Goal: Task Accomplishment & Management: Complete application form

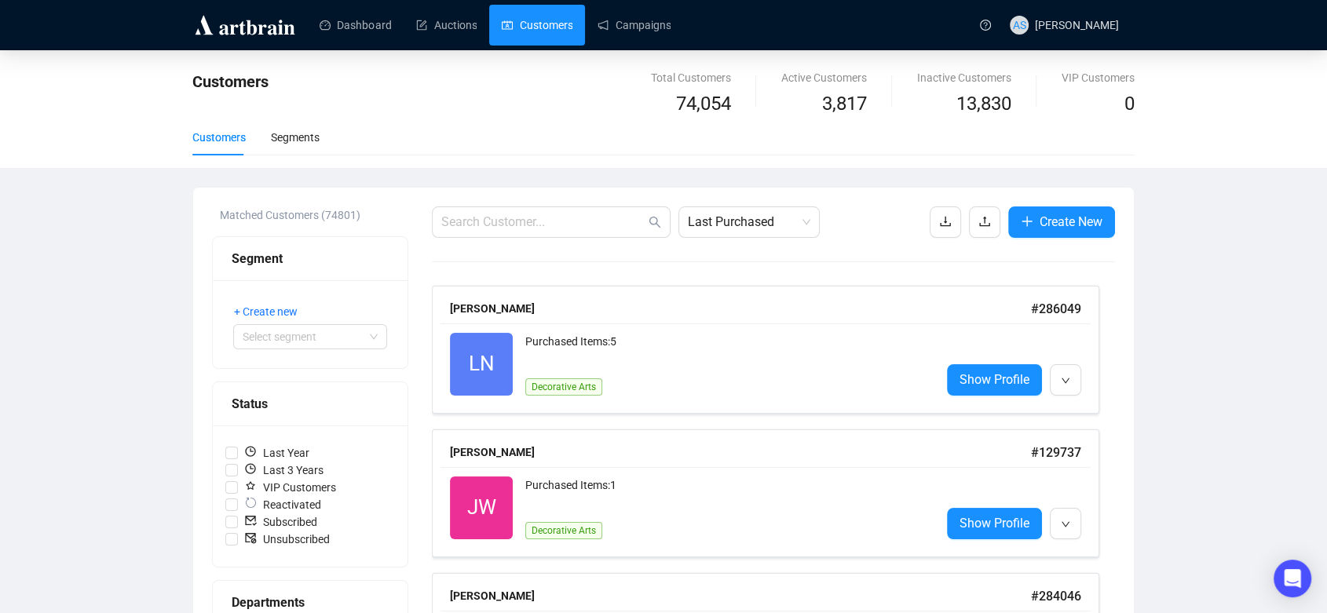
click at [320, 132] on div "Customers Segments" at bounding box center [663, 137] width 943 height 36
drag, startPoint x: 304, startPoint y: 136, endPoint x: 320, endPoint y: 132, distance: 17.0
click at [320, 132] on div "Customers Segments" at bounding box center [663, 137] width 943 height 36
click at [280, 139] on div "Segments" at bounding box center [295, 137] width 49 height 17
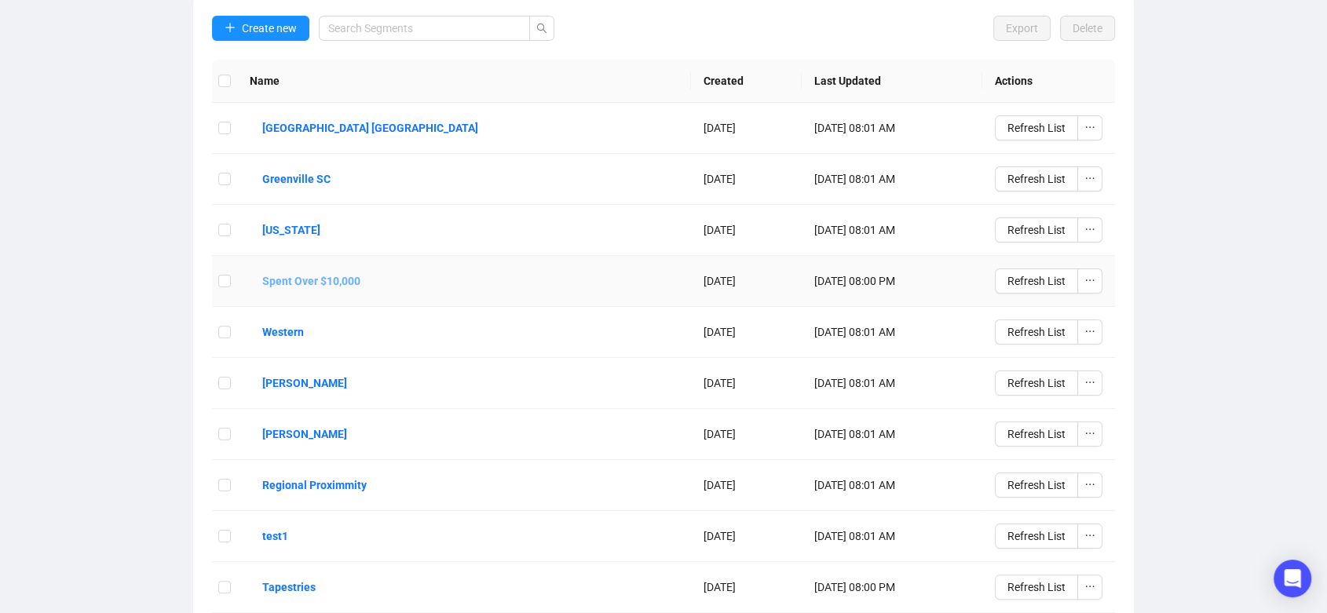
scroll to position [258, 0]
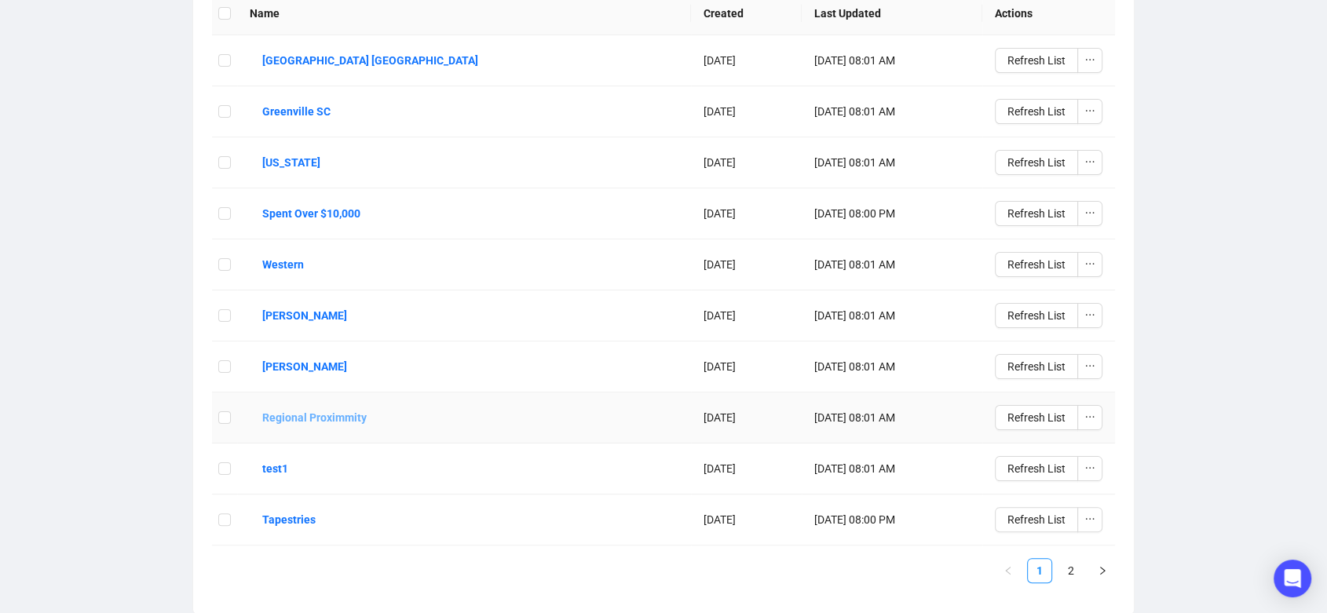
click at [330, 410] on b "Regional Proximmity" at bounding box center [314, 417] width 104 height 17
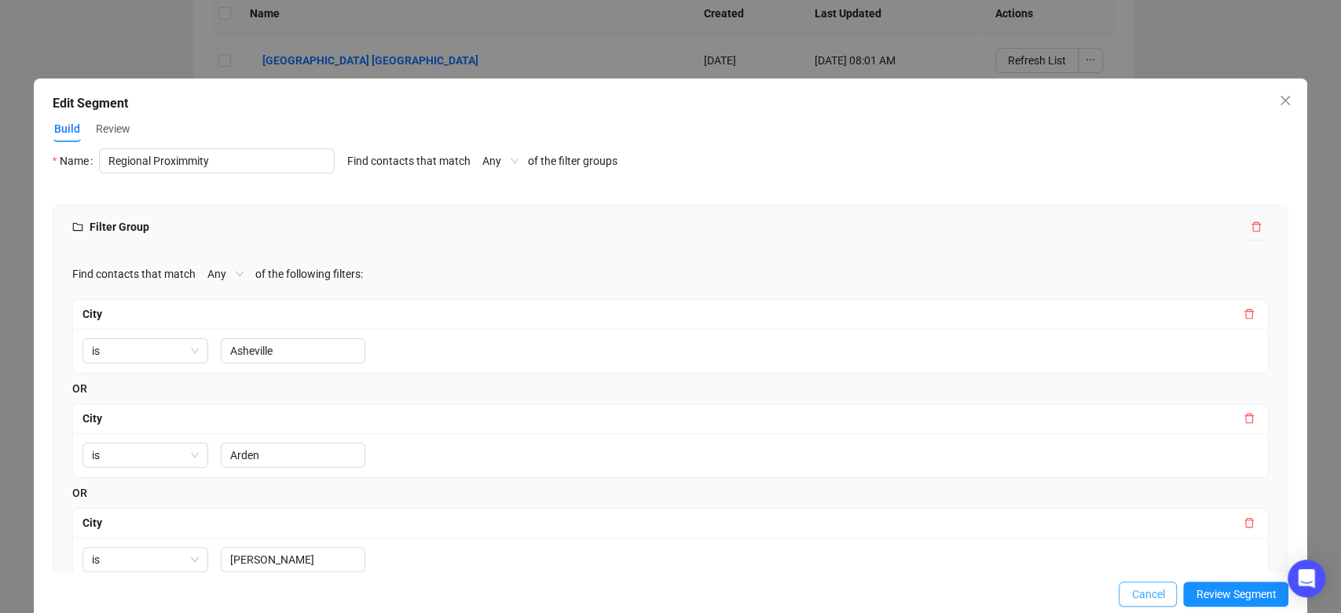
click at [1132, 590] on span "Cancel" at bounding box center [1147, 594] width 33 height 17
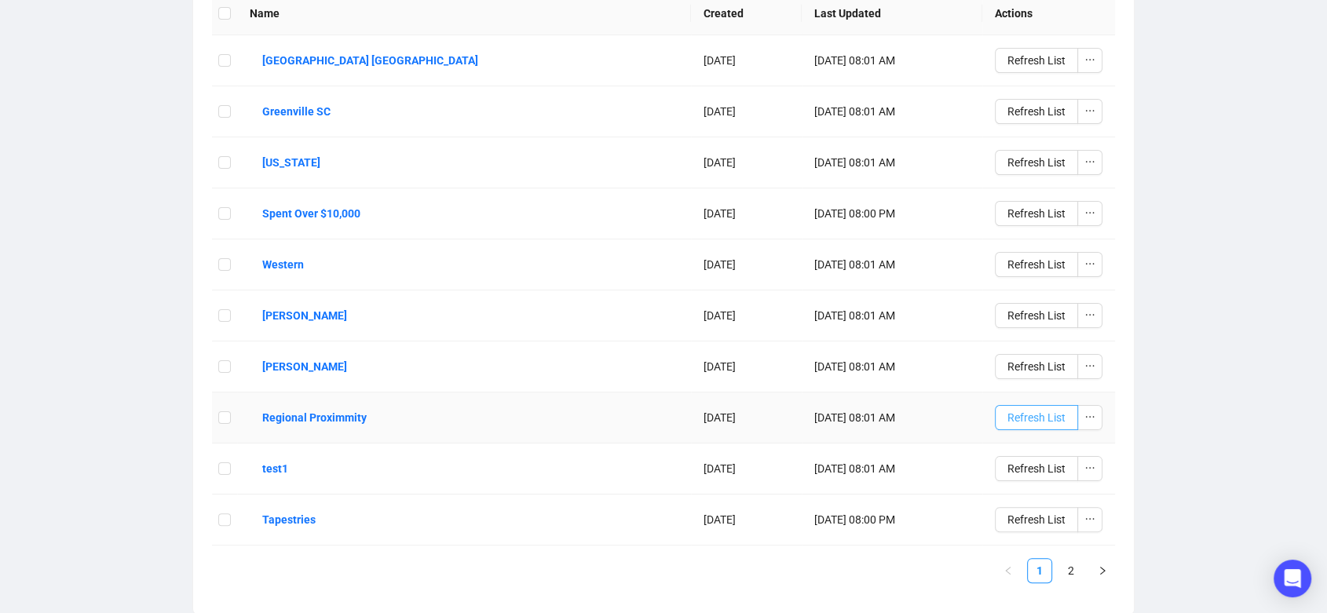
click at [1054, 420] on span "Refresh List" at bounding box center [1037, 417] width 58 height 17
click at [1092, 412] on icon "ellipsis" at bounding box center [1090, 417] width 11 height 11
click at [1017, 454] on span "Edit" at bounding box center [1046, 448] width 88 height 17
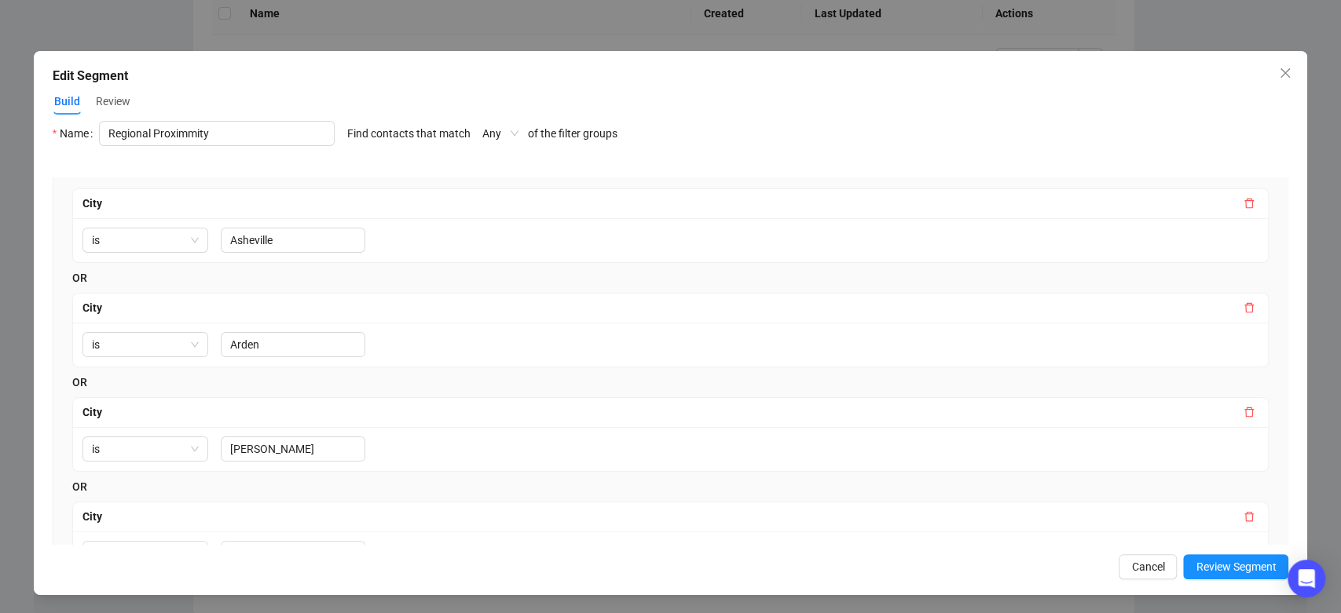
scroll to position [0, 0]
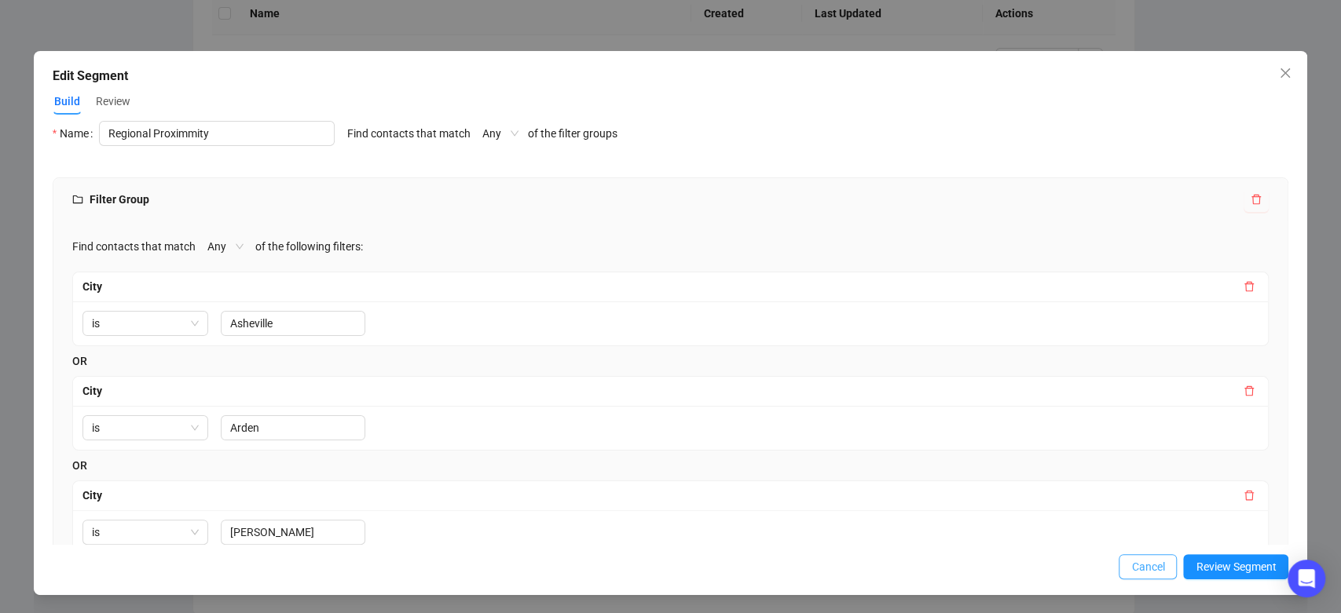
click at [1144, 565] on span "Cancel" at bounding box center [1147, 566] width 33 height 17
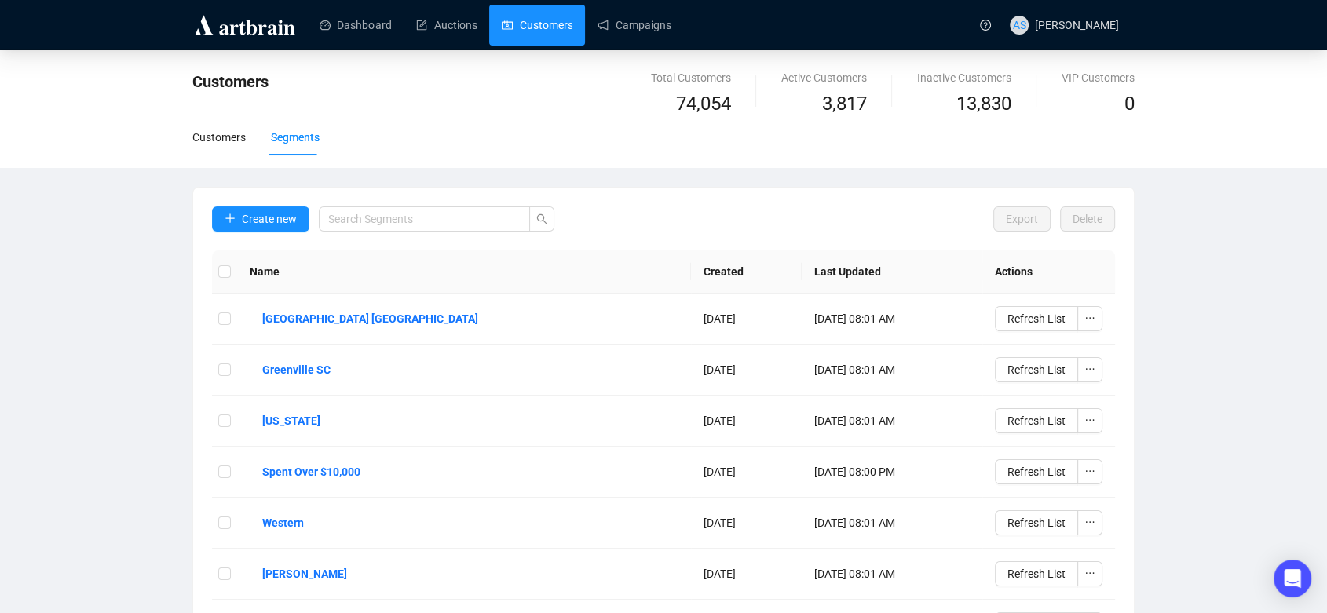
click at [514, 31] on link "Customers" at bounding box center [537, 25] width 71 height 41
click at [522, 19] on link "Customers" at bounding box center [537, 25] width 71 height 41
click at [223, 150] on div "Customers" at bounding box center [218, 137] width 53 height 36
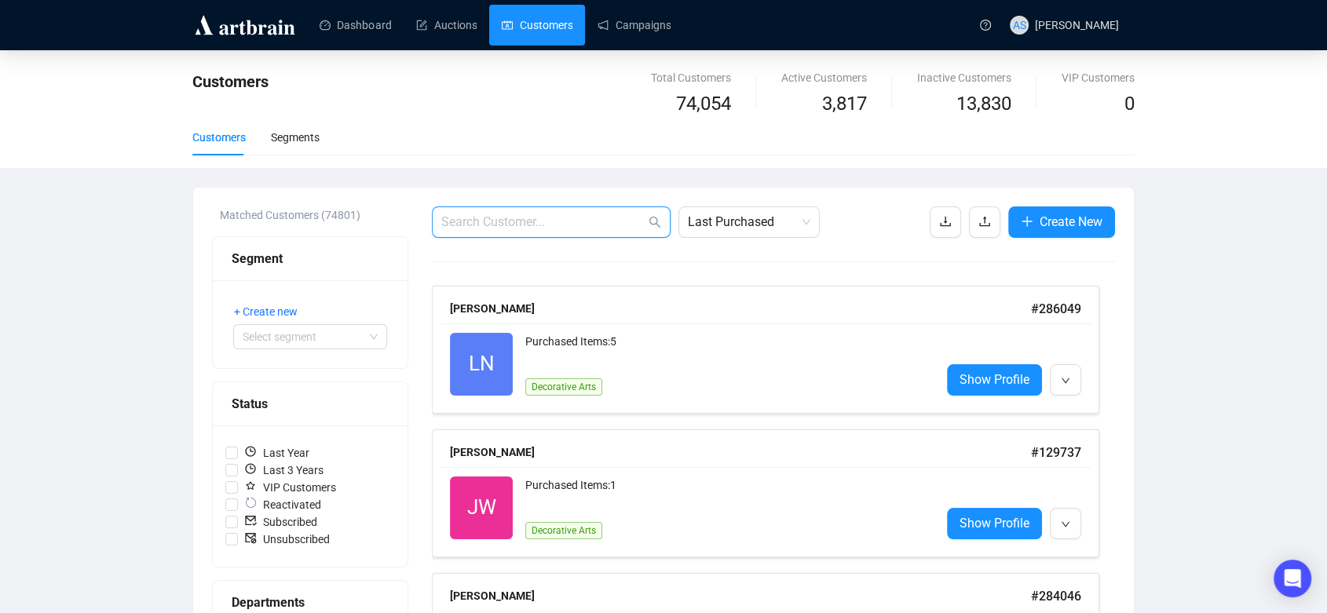
click at [504, 219] on input "text" at bounding box center [543, 222] width 204 height 19
paste input "scott@fscottmcmillan.com"
type input "scott@fscottmcmillan.com"
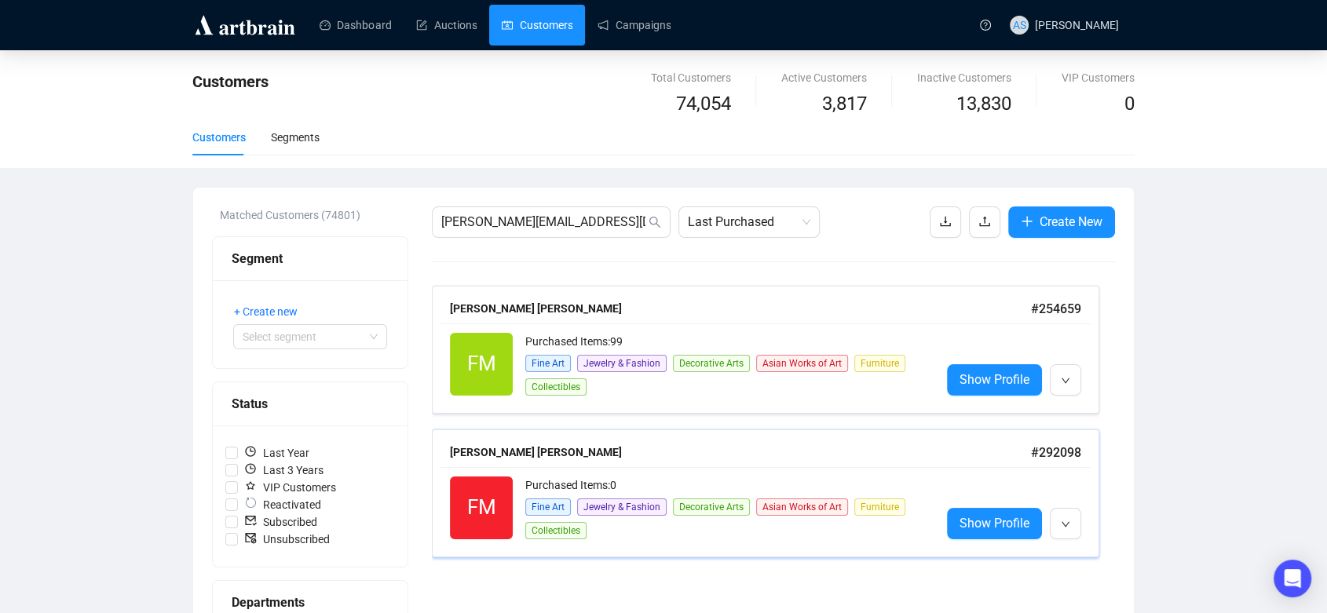
click at [501, 435] on div "Frederick Scott Mcmillan # 292098 FM Reactivated Purchased Items: 0 Fine Art Je…" at bounding box center [766, 494] width 668 height 128
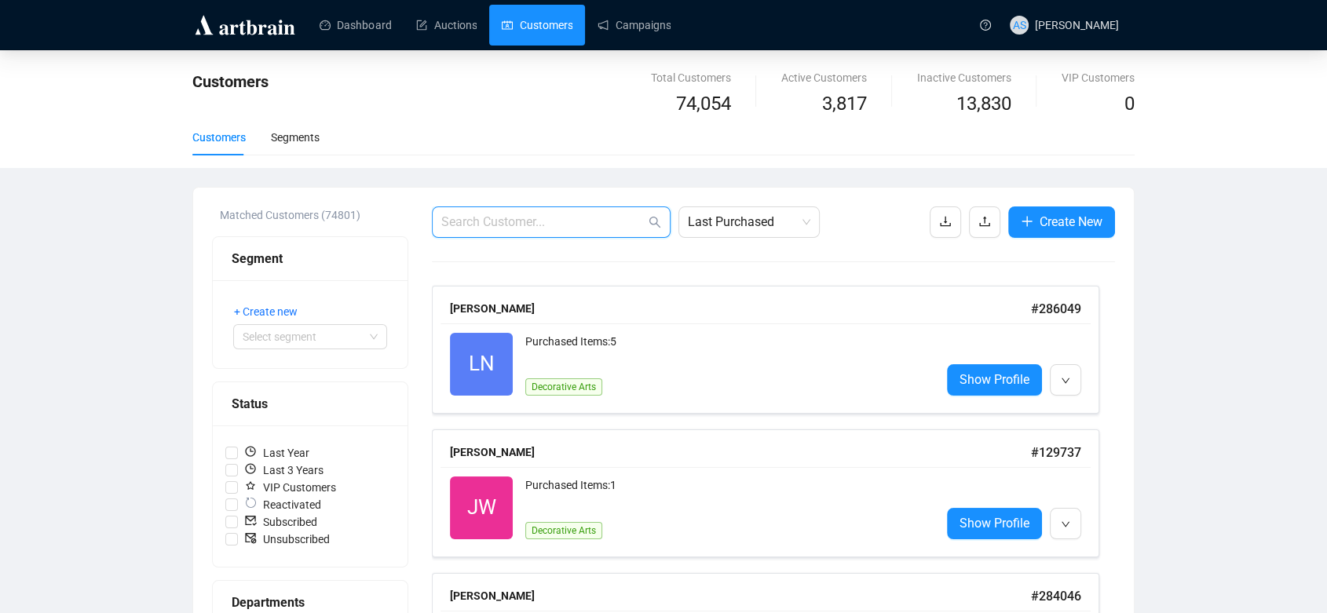
click at [502, 218] on input "text" at bounding box center [543, 222] width 204 height 19
paste input "We have some info on the Krouse Collection auction (Nov. 11) that we would love…"
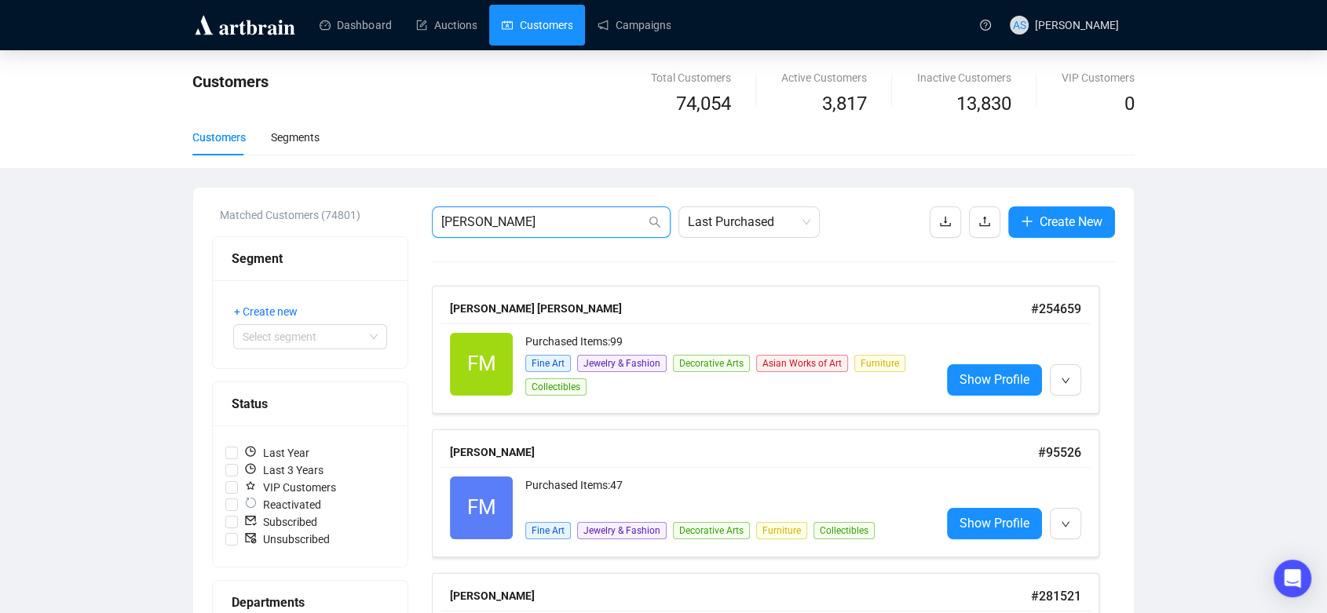
drag, startPoint x: 504, startPoint y: 231, endPoint x: 434, endPoint y: 227, distance: 70.8
click at [434, 227] on span "mcmillan" at bounding box center [551, 222] width 239 height 31
paste input "scott@fscottmcmillan.com"
type input "scott@fscottmcmillan.com"
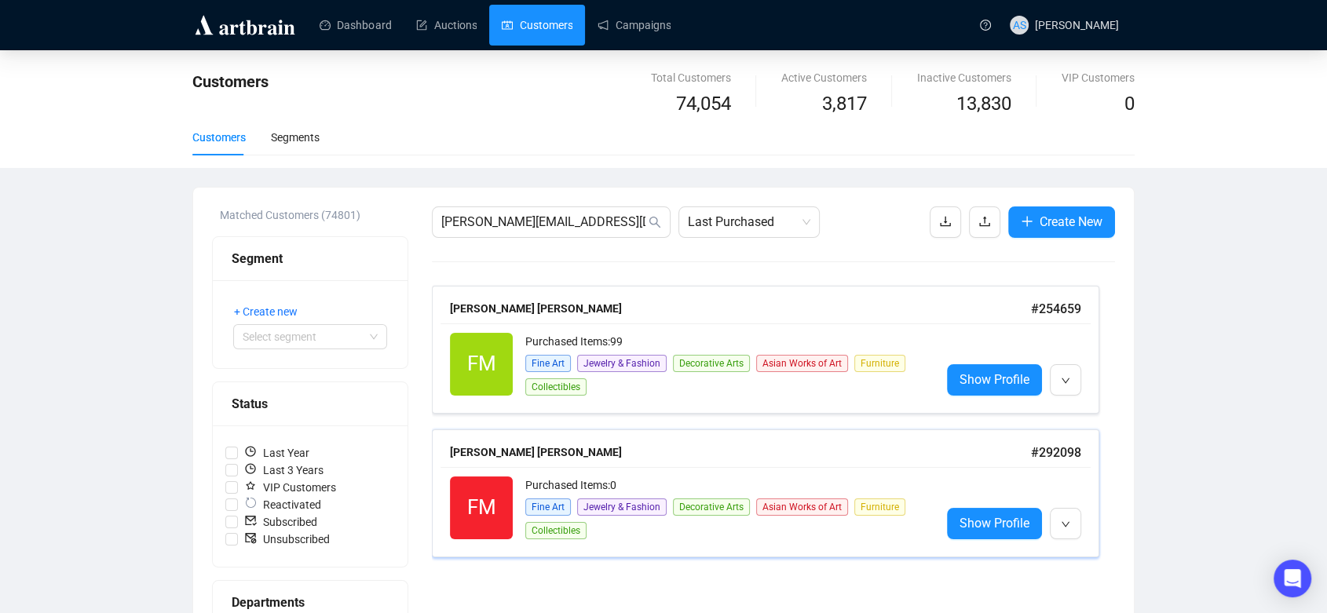
click at [497, 450] on div "Frederick Scott Mcmillan" at bounding box center [740, 452] width 581 height 17
click at [528, 316] on div "Frederick Scott Mcmillan" at bounding box center [740, 308] width 581 height 17
drag, startPoint x: 595, startPoint y: 222, endPoint x: 436, endPoint y: 215, distance: 158.8
click at [436, 215] on span "scott@fscottmcmillan.com" at bounding box center [551, 222] width 239 height 31
paste input "lovinlife40s@gmail"
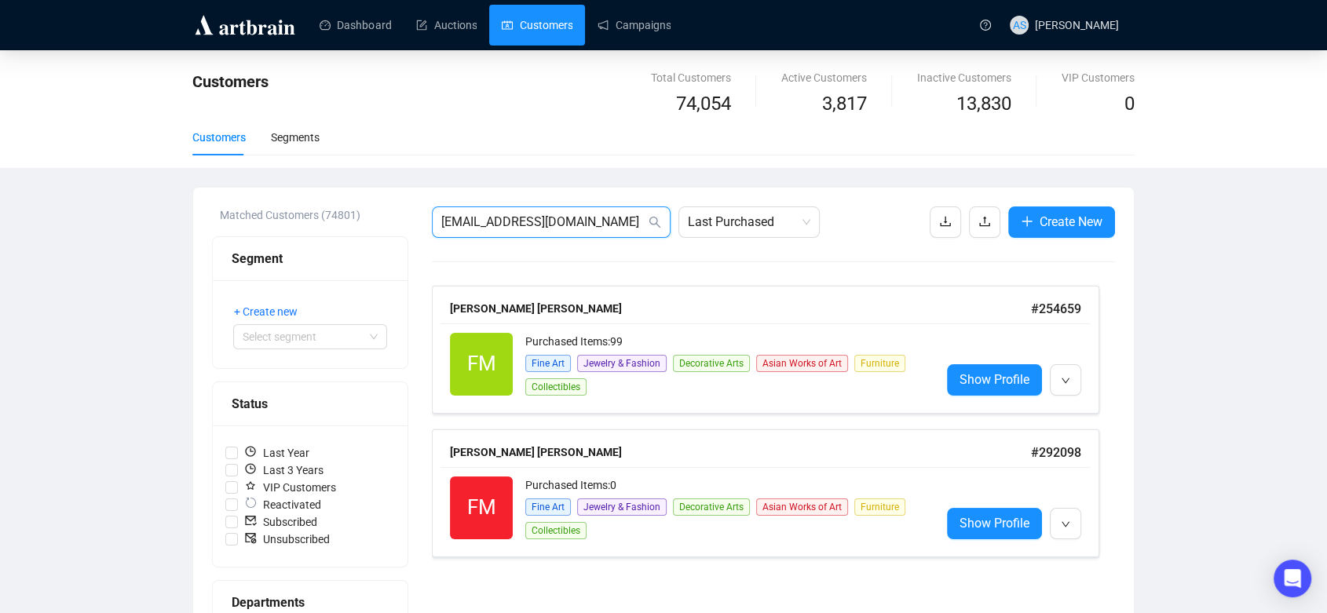
type input "[EMAIL_ADDRESS][DOMAIN_NAME]"
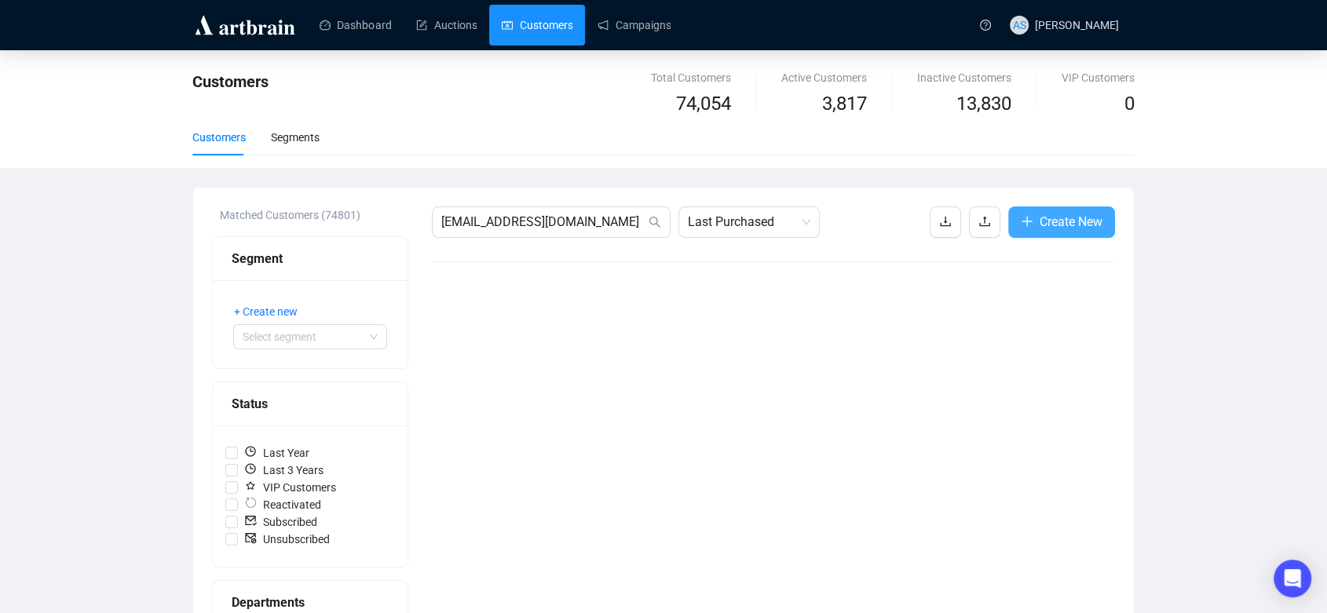
click at [1069, 224] on span "Create New" at bounding box center [1071, 222] width 63 height 20
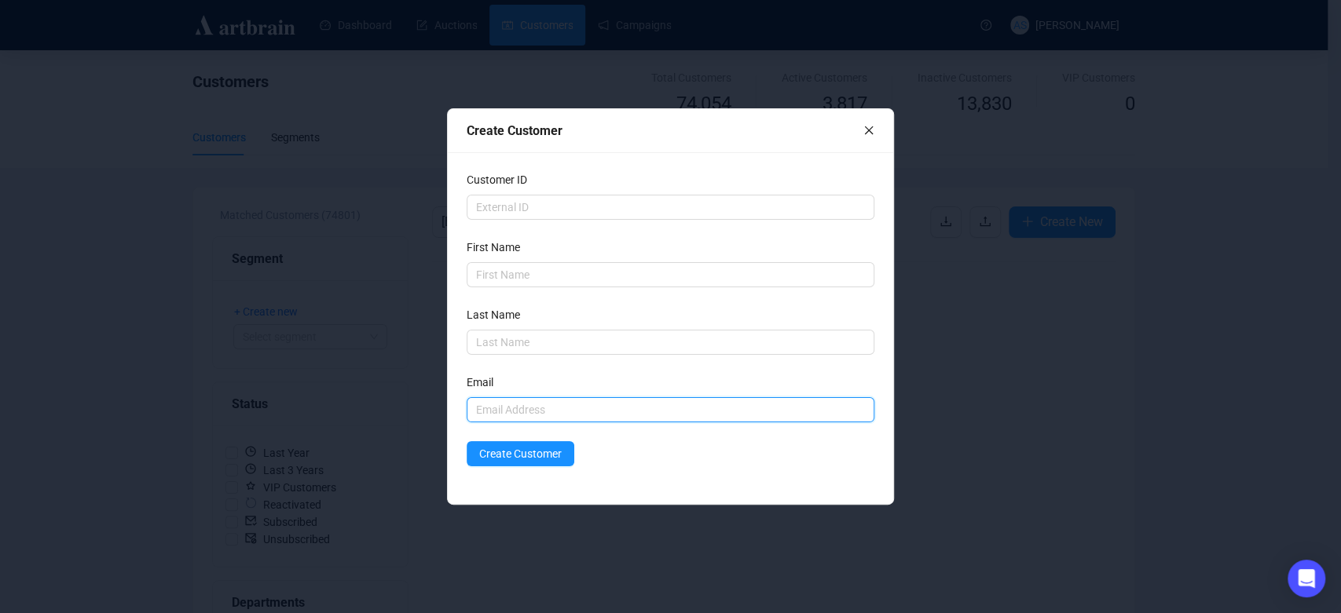
click at [503, 413] on input "text" at bounding box center [671, 409] width 408 height 25
paste input "[EMAIL_ADDRESS][DOMAIN_NAME]"
type input "[EMAIL_ADDRESS][DOMAIN_NAME]"
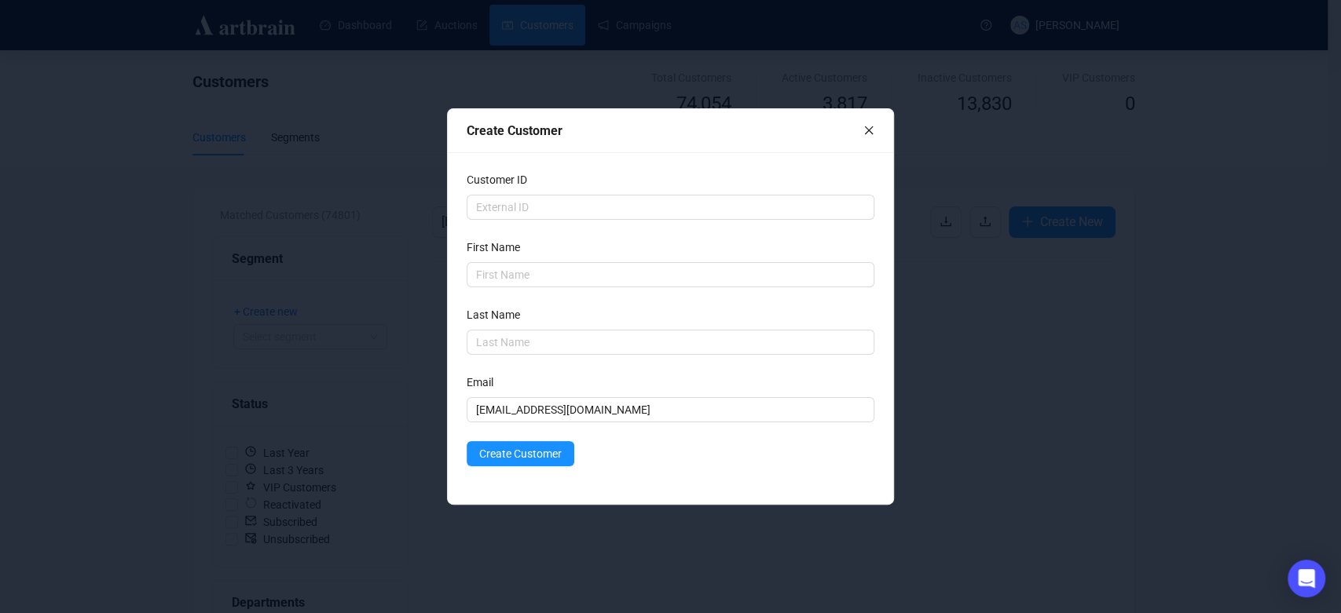
click at [500, 470] on div "Customer ID First Name Last Name Email lovinlife40s@gmail.com Create Customer" at bounding box center [670, 328] width 445 height 352
click at [486, 450] on span "Create Customer" at bounding box center [520, 453] width 82 height 17
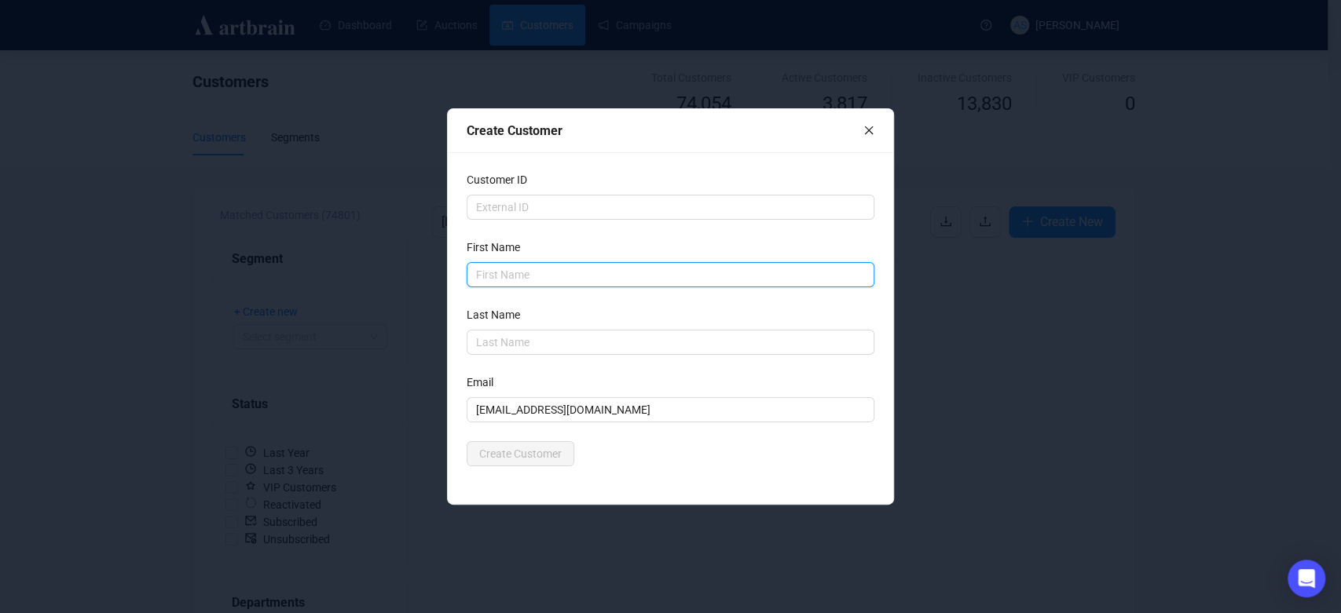
click at [514, 281] on input "text" at bounding box center [671, 274] width 408 height 25
type input "[PERSON_NAME]"
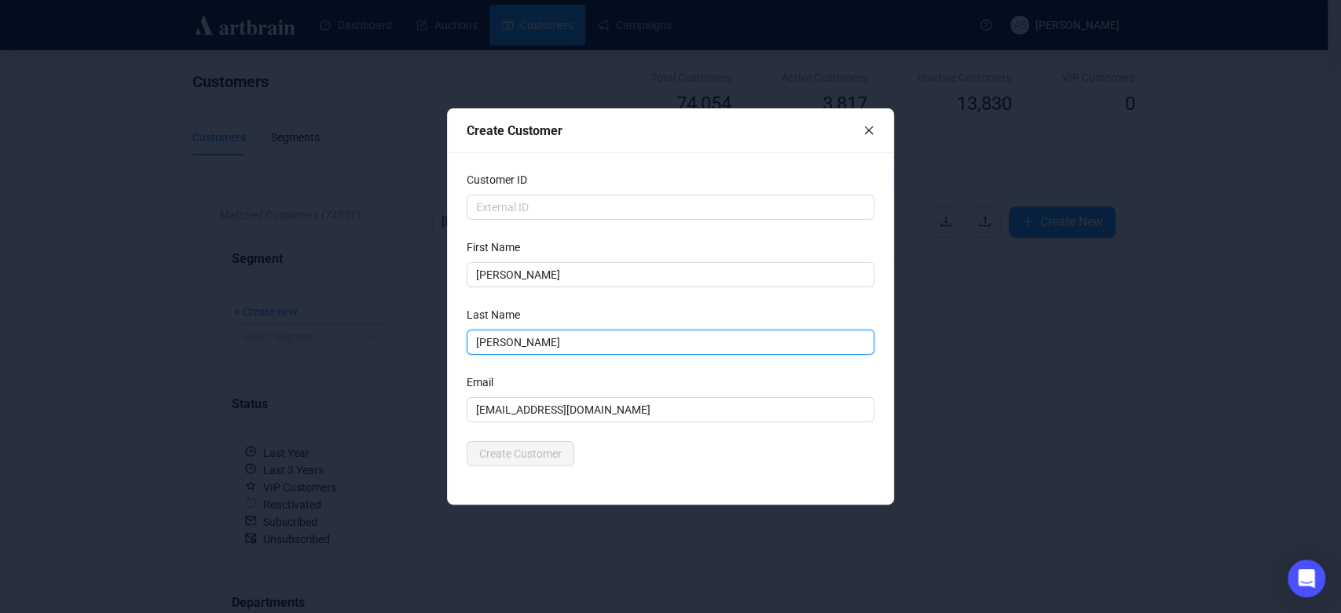
type input "[PERSON_NAME]"
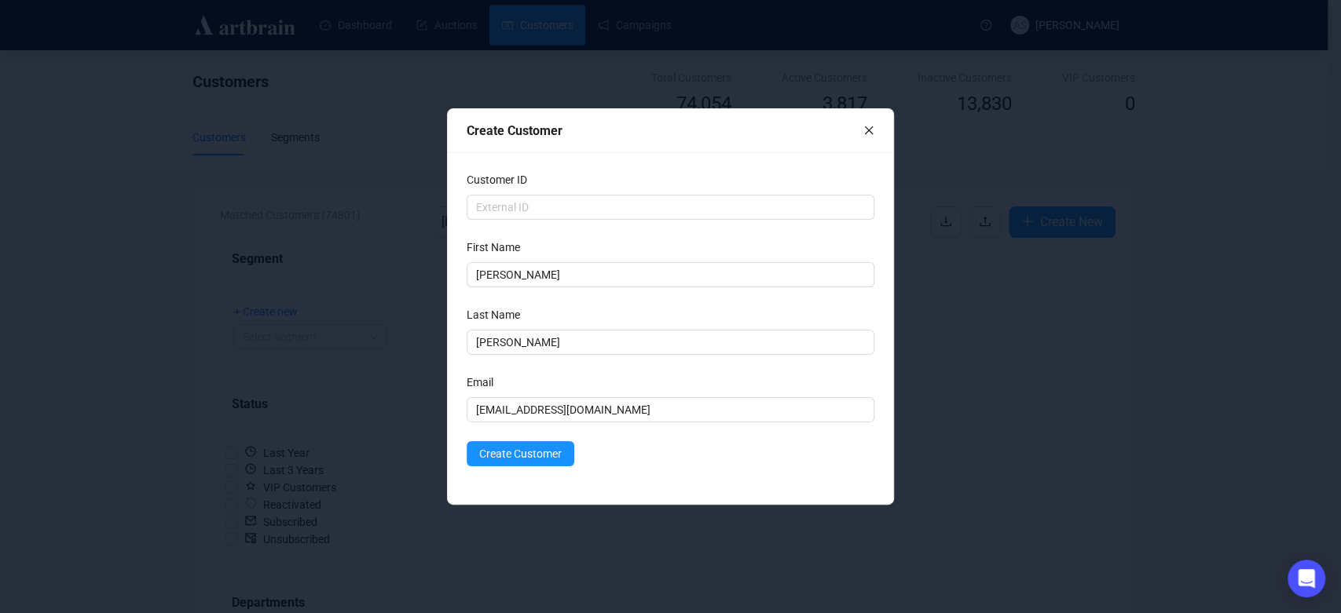
click at [643, 439] on form "Customer ID First Name Thomas Last Name Johnston Last Name is required Email lo…" at bounding box center [671, 318] width 408 height 295
click at [516, 456] on span "Create Customer" at bounding box center [520, 453] width 82 height 17
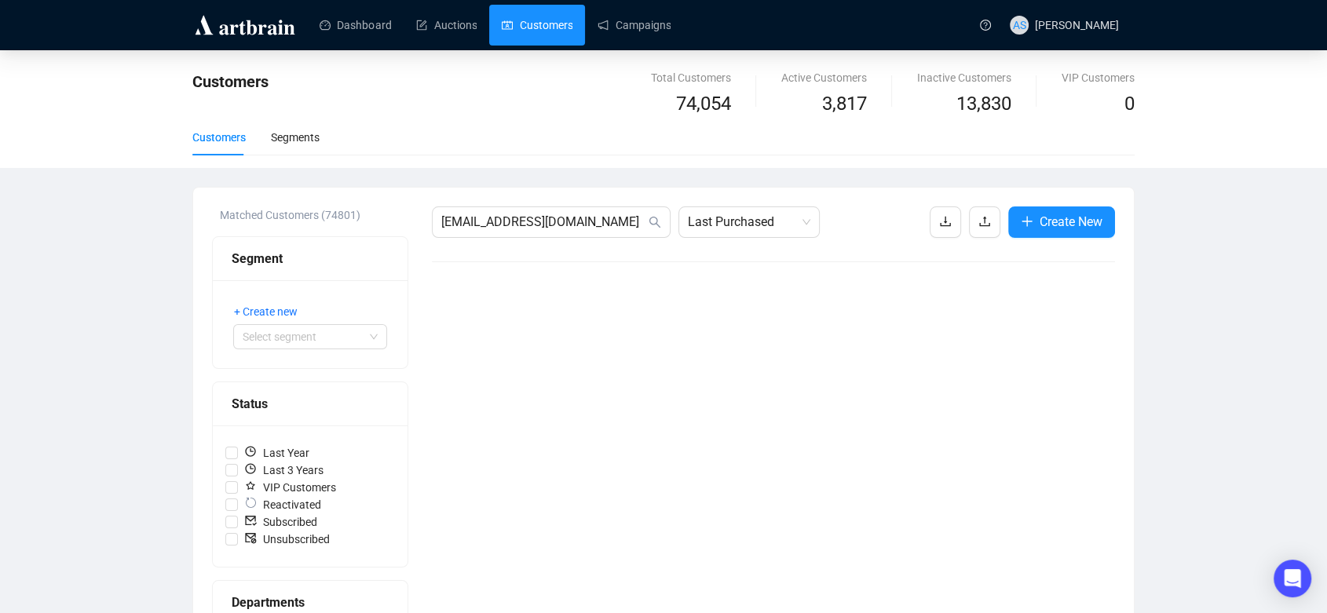
click at [478, 417] on div "lovinlife40s@gmail.com Last Purchased Create New" at bounding box center [773, 599] width 683 height 784
click at [613, 225] on input "[EMAIL_ADDRESS][DOMAIN_NAME]" at bounding box center [543, 222] width 204 height 19
drag, startPoint x: 602, startPoint y: 218, endPoint x: 381, endPoint y: 223, distance: 220.8
click at [381, 223] on div "Matched Customers (74801) Segment + Create new Select segment Status Last Year …" at bounding box center [663, 599] width 903 height 784
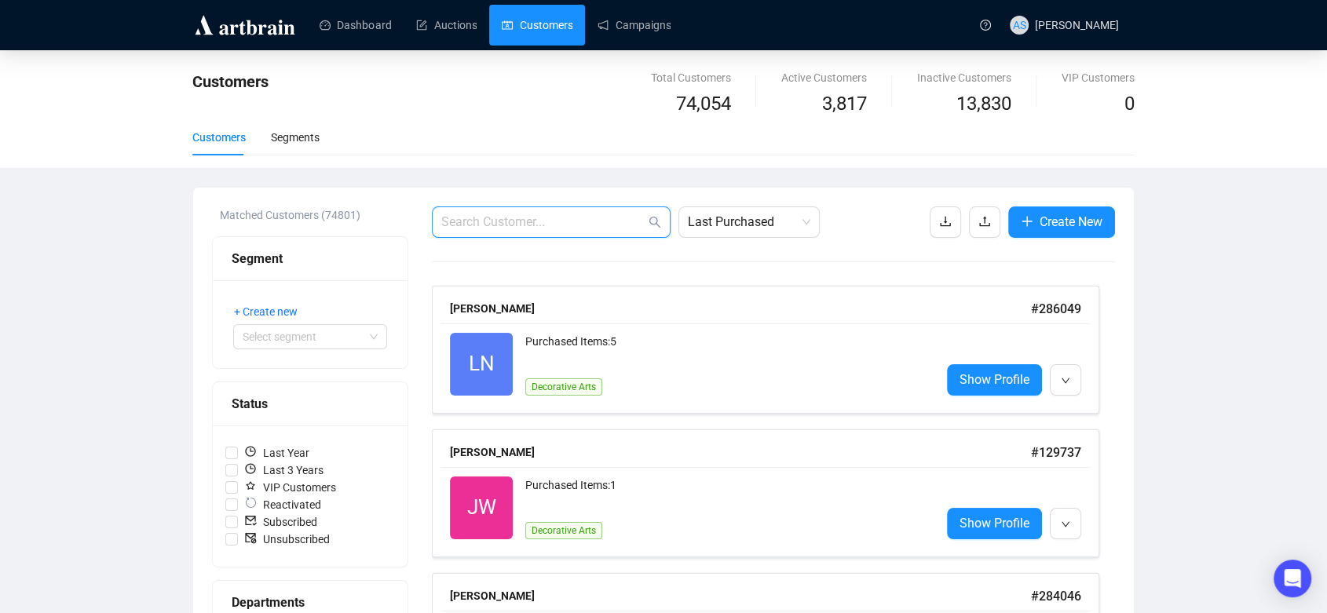
paste input "[EMAIL_ADDRESS][DOMAIN_NAME]"
type input "[EMAIL_ADDRESS][DOMAIN_NAME]"
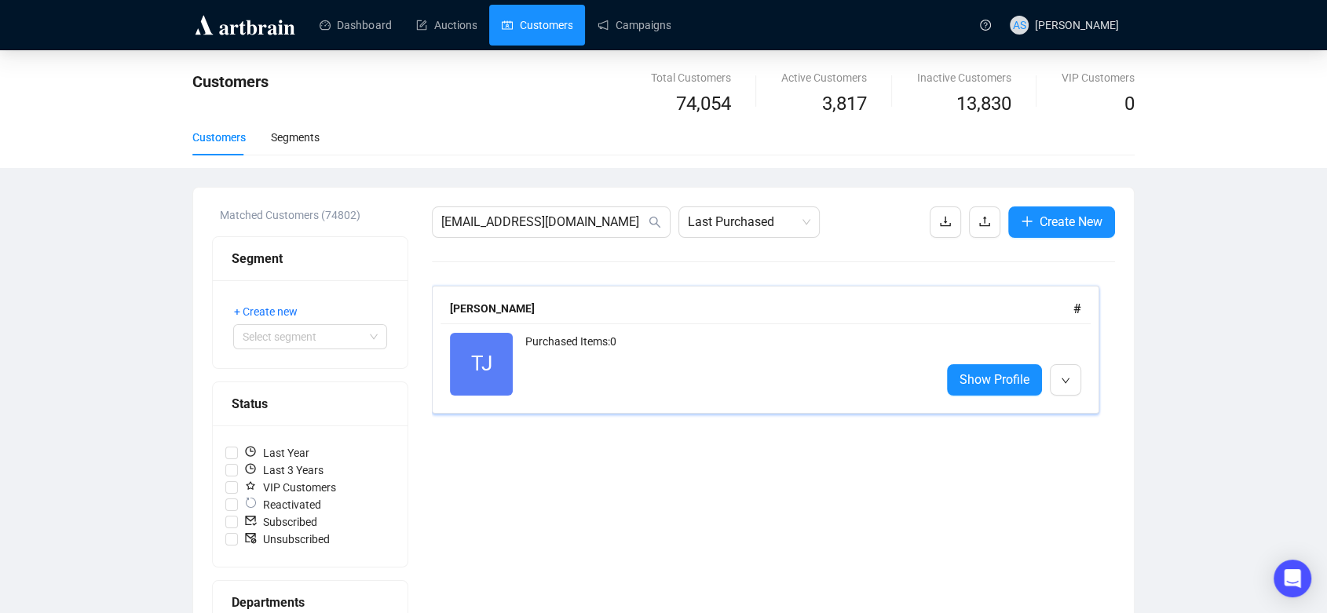
click at [503, 324] on div "TJ Reactivated Purchased Items: 0 Show Profile" at bounding box center [766, 365] width 650 height 82
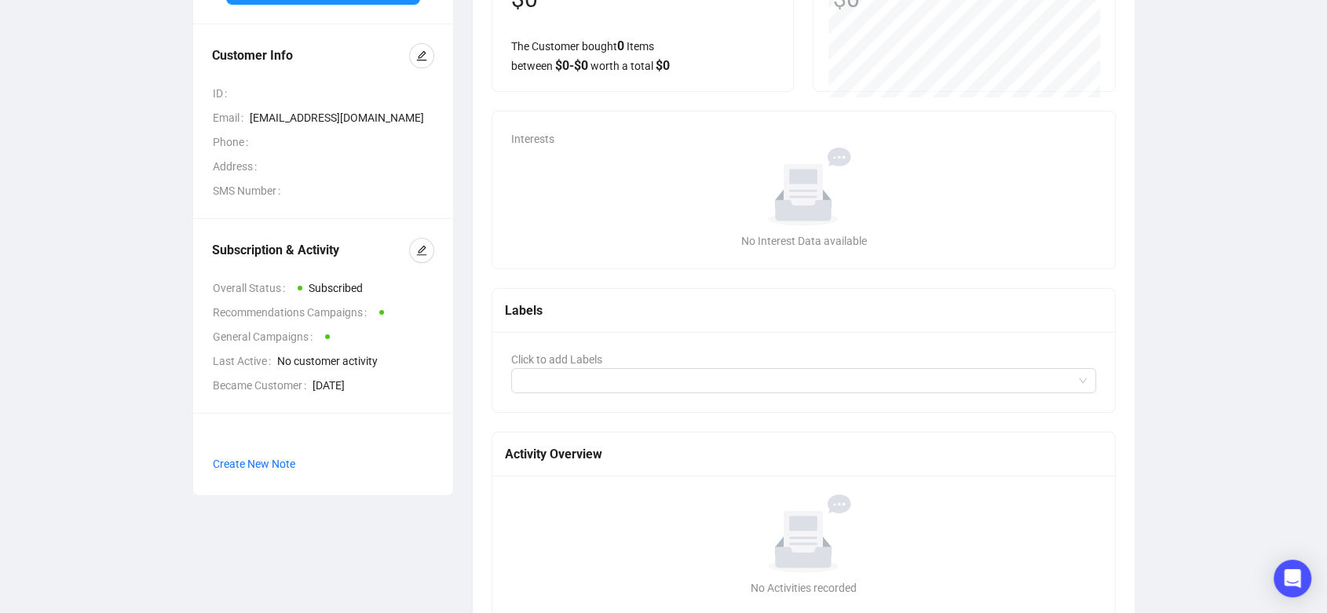
scroll to position [192, 0]
click at [566, 405] on div "Click to add Labels" at bounding box center [803, 371] width 623 height 80
click at [557, 381] on div at bounding box center [795, 380] width 562 height 22
click at [453, 596] on div "TJ Thomas Johnston Recommendations Customer Info ID Email lovinlife40s@gmail.co…" at bounding box center [323, 259] width 280 height 751
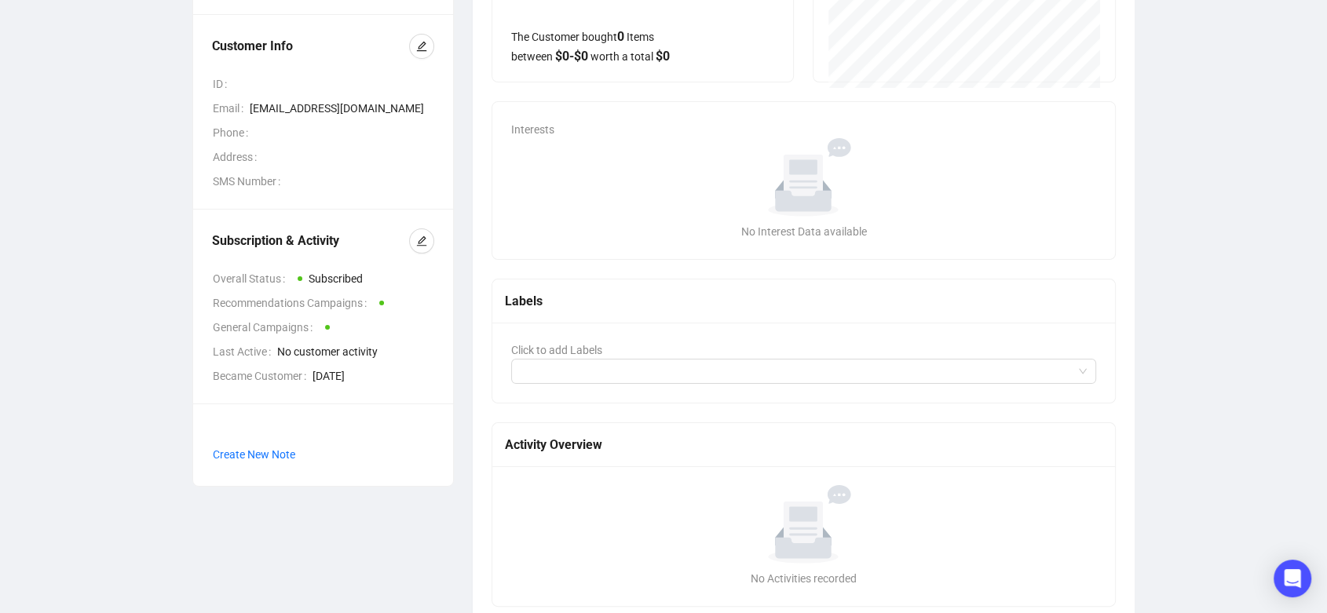
scroll to position [0, 0]
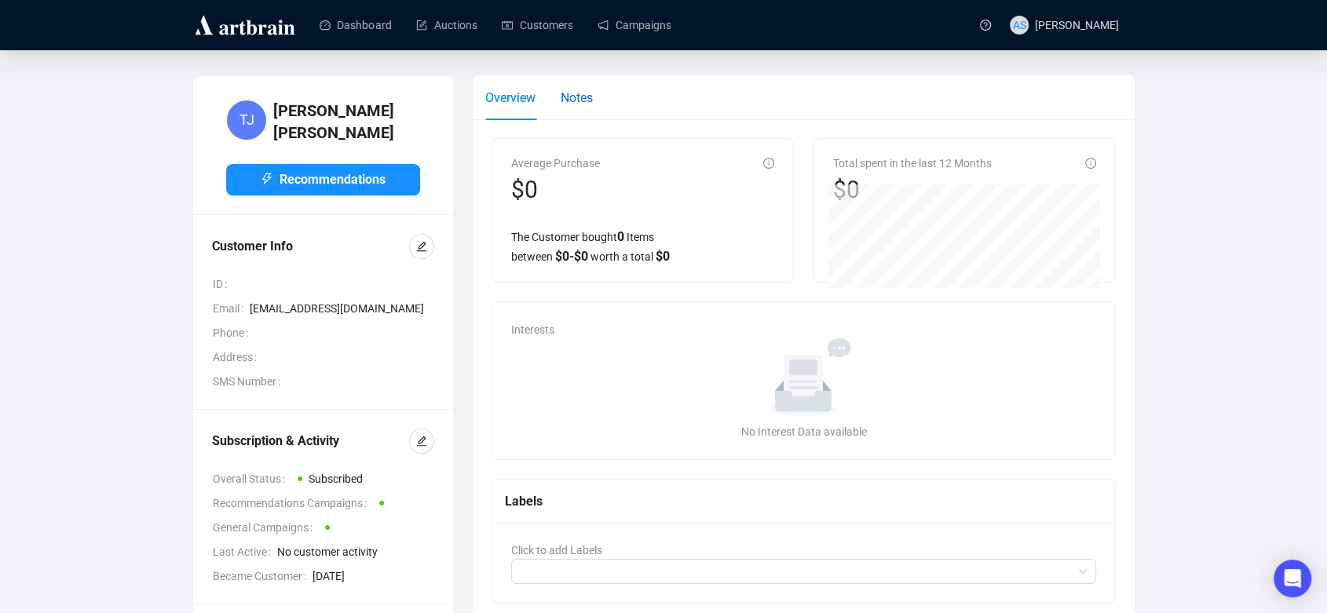
click at [580, 100] on span "Notes" at bounding box center [577, 97] width 32 height 15
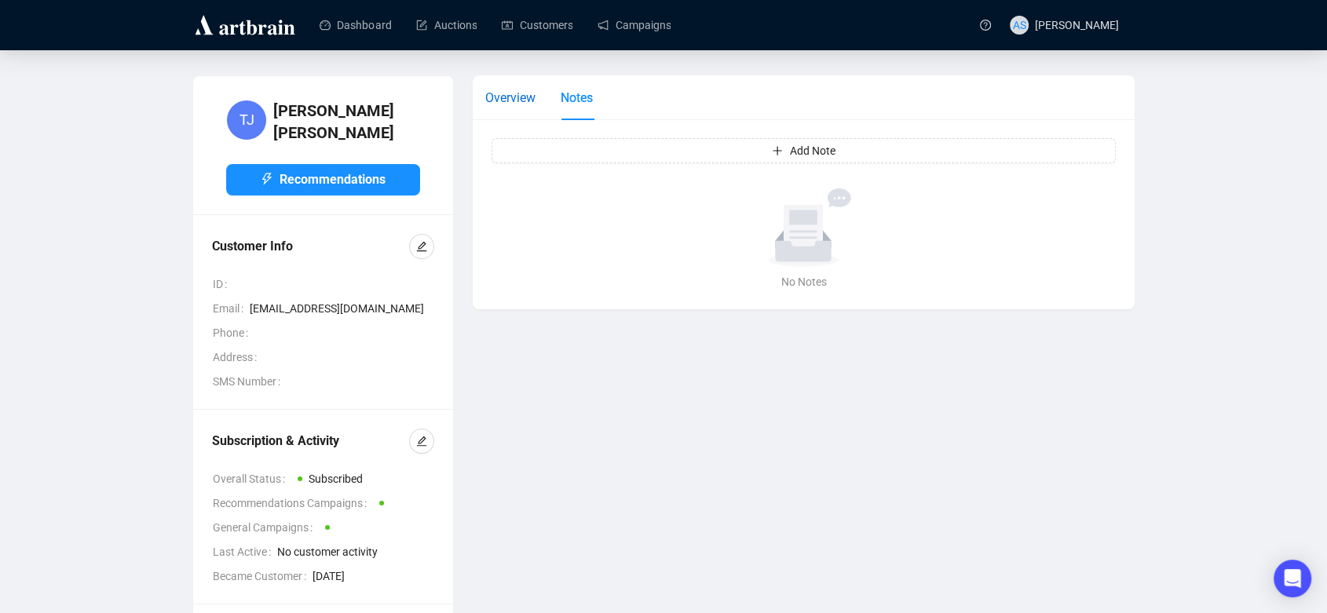
click at [523, 98] on span "Overview" at bounding box center [510, 97] width 50 height 15
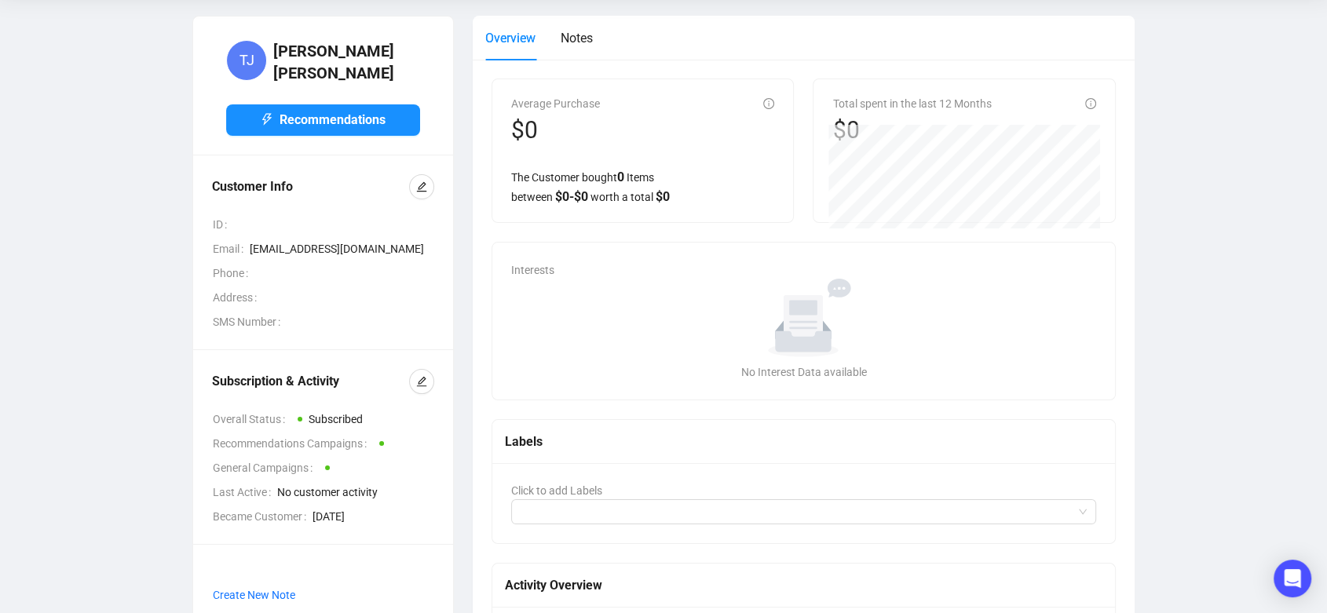
scroll to position [61, 0]
click at [664, 345] on div "No data" at bounding box center [804, 316] width 573 height 79
click at [525, 257] on div "Interests No data No Interest Data available" at bounding box center [803, 319] width 623 height 157
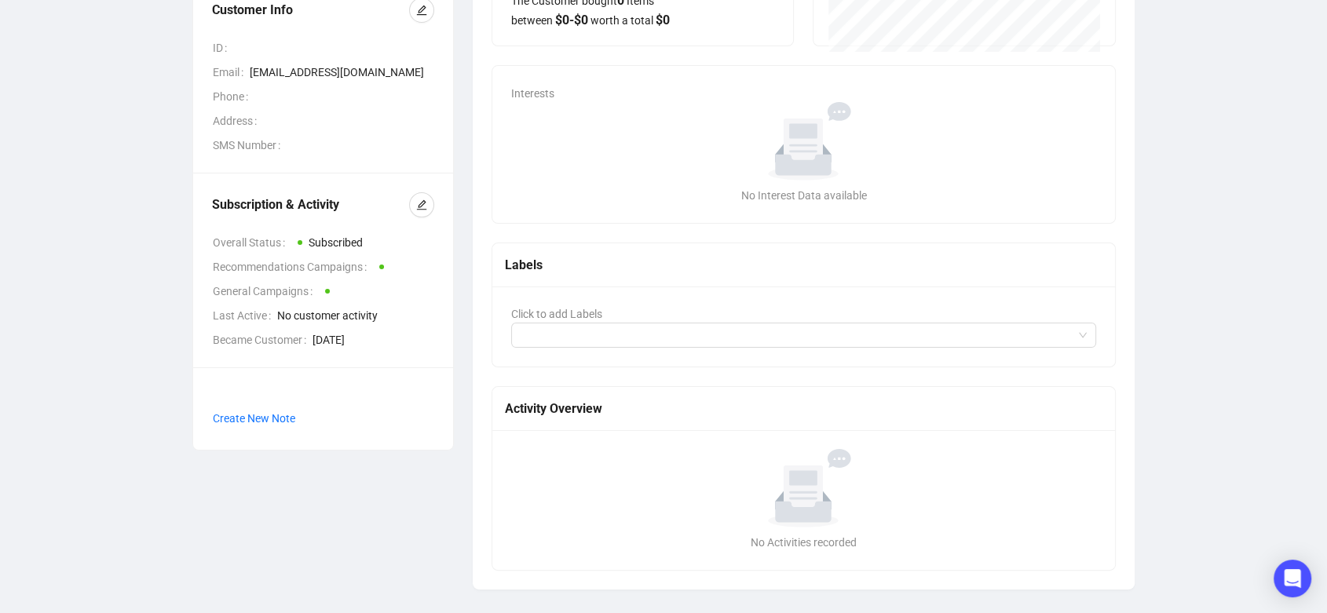
scroll to position [236, 0]
